Goal: Task Accomplishment & Management: Manage account settings

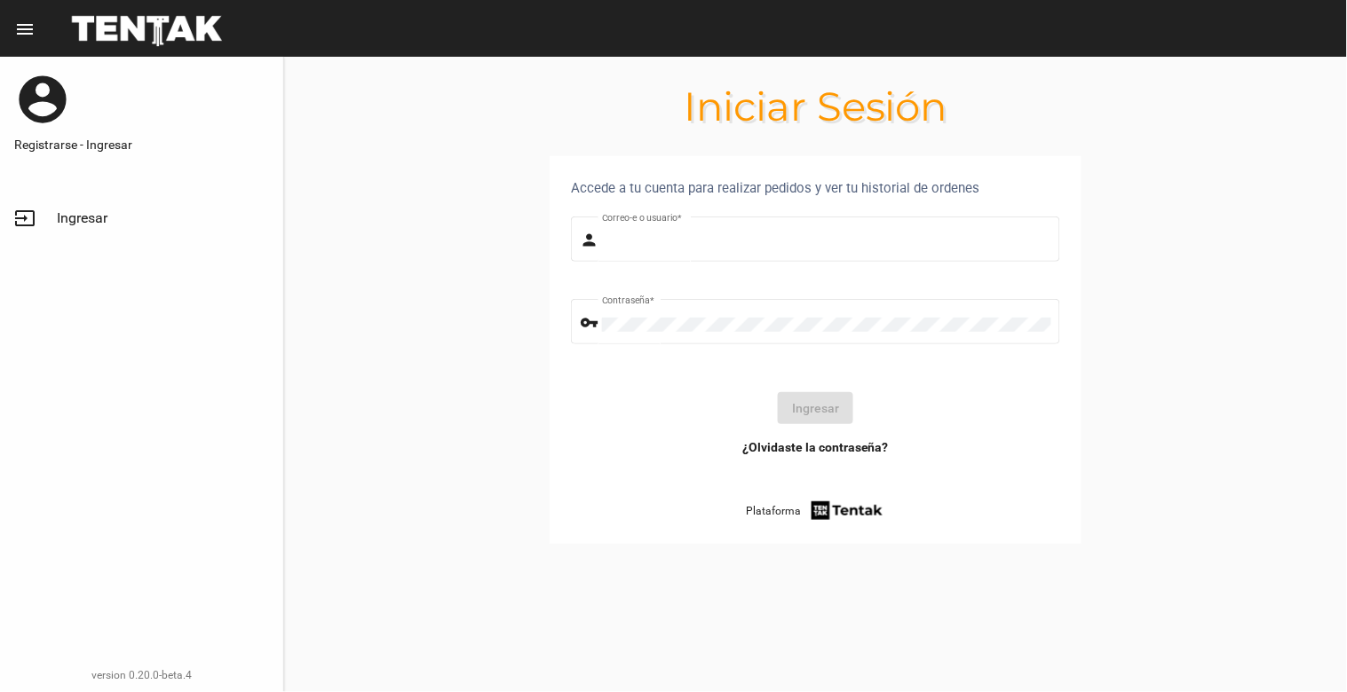
type input "natalialabancz@hotmail.com"
click at [75, 210] on span "Ingresar" at bounding box center [82, 218] width 51 height 18
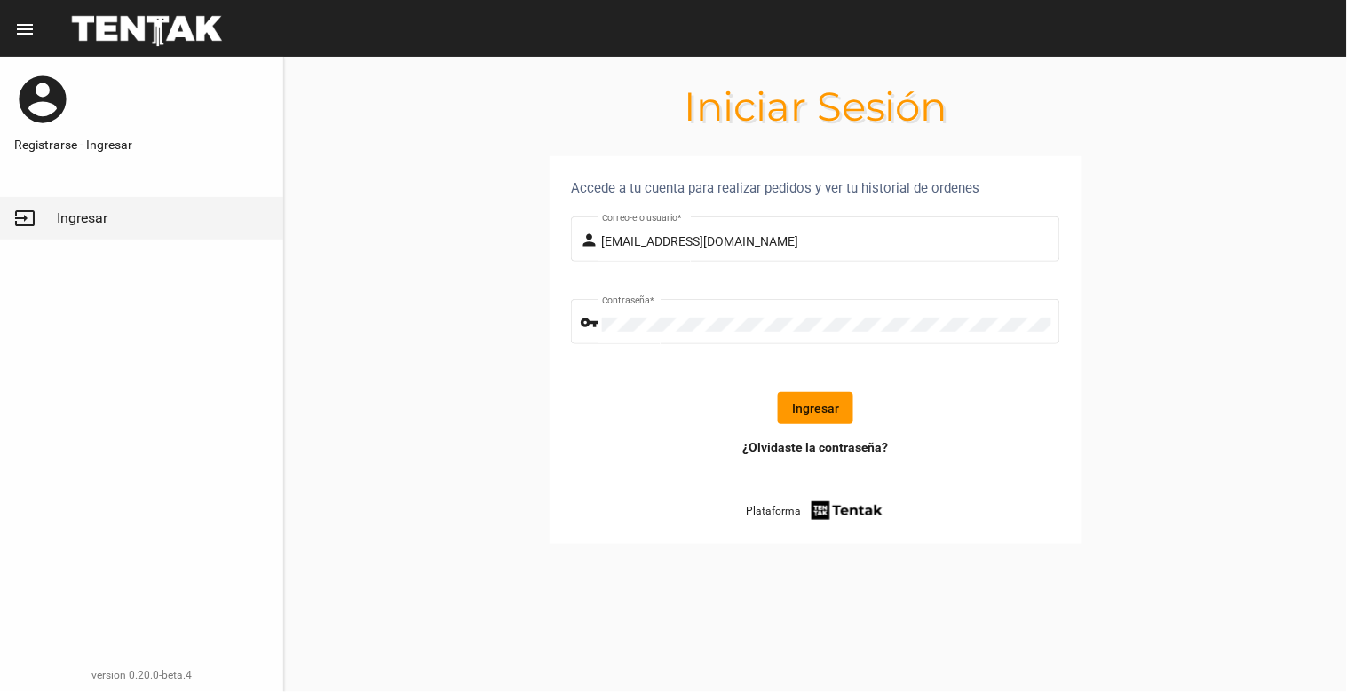
click at [797, 417] on button "Ingresar" at bounding box center [815, 408] width 75 height 32
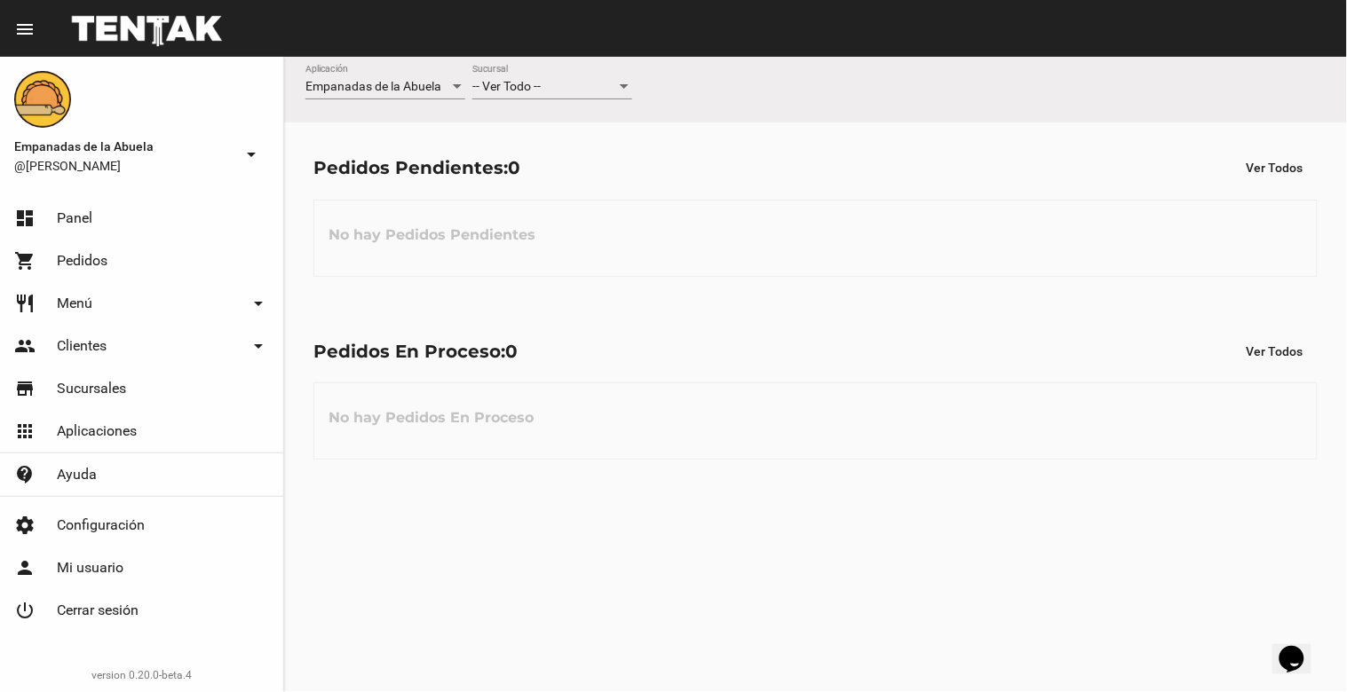
click at [565, 86] on div "-- Ver Todo --" at bounding box center [544, 87] width 144 height 14
click at [553, 163] on span "Lomas de Zamora" at bounding box center [552, 161] width 160 height 37
click at [552, 84] on div "-- Ver Todo --" at bounding box center [544, 87] width 144 height 14
click at [543, 146] on span "Lomas de Zamora" at bounding box center [552, 161] width 160 height 37
